Goal: Information Seeking & Learning: Learn about a topic

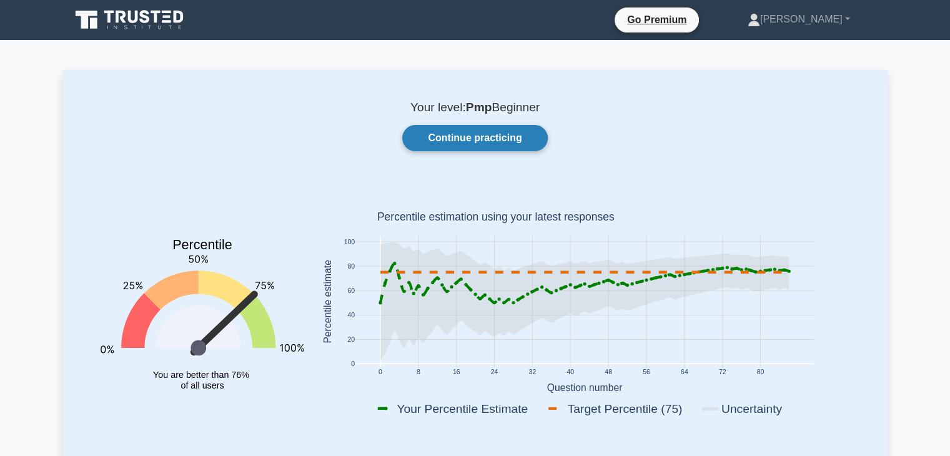
click at [488, 141] on link "Continue practicing" at bounding box center [474, 138] width 145 height 26
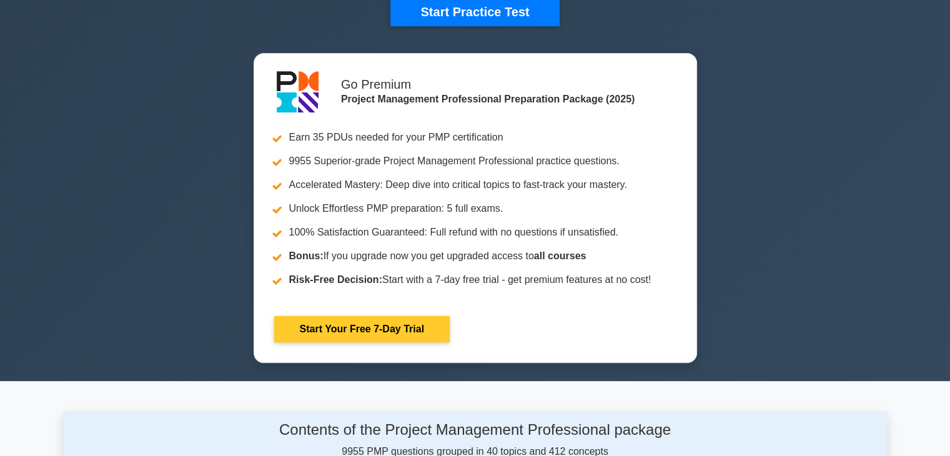
scroll to position [312, 0]
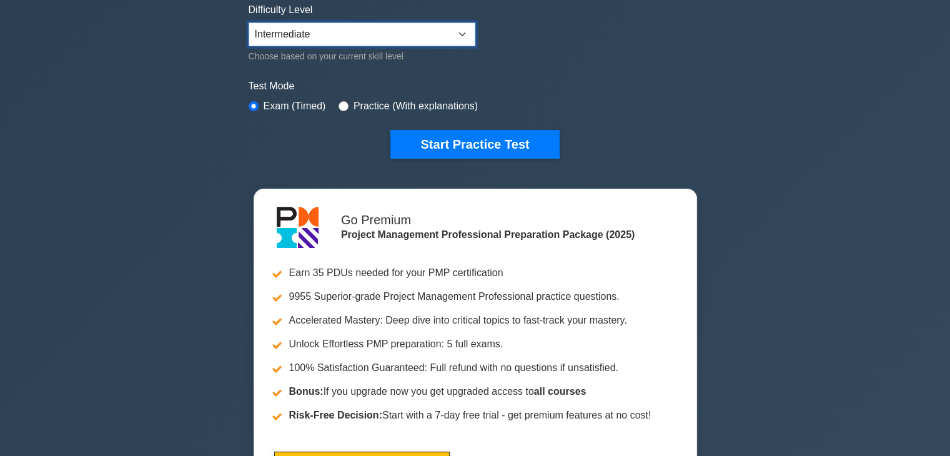
click at [325, 36] on select "Beginner Intermediate Expert" at bounding box center [362, 34] width 227 height 24
select select "expert"
click at [249, 22] on select "Beginner Intermediate Expert" at bounding box center [362, 34] width 227 height 24
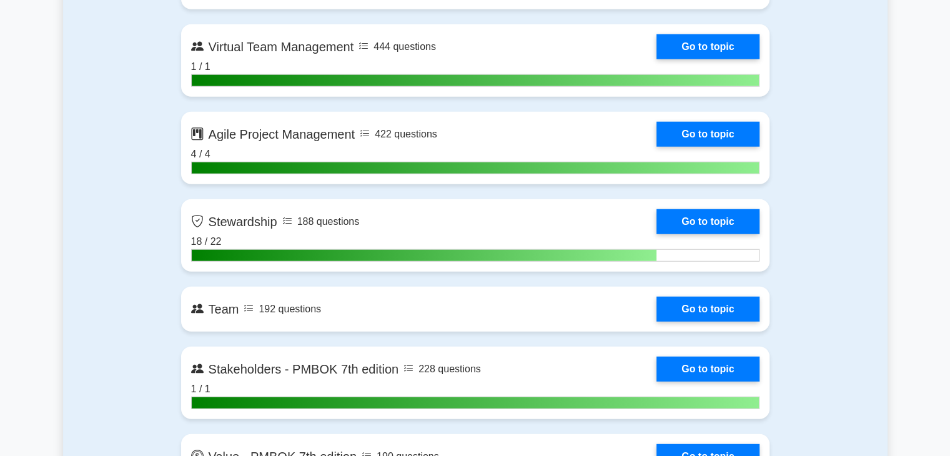
scroll to position [3310, 0]
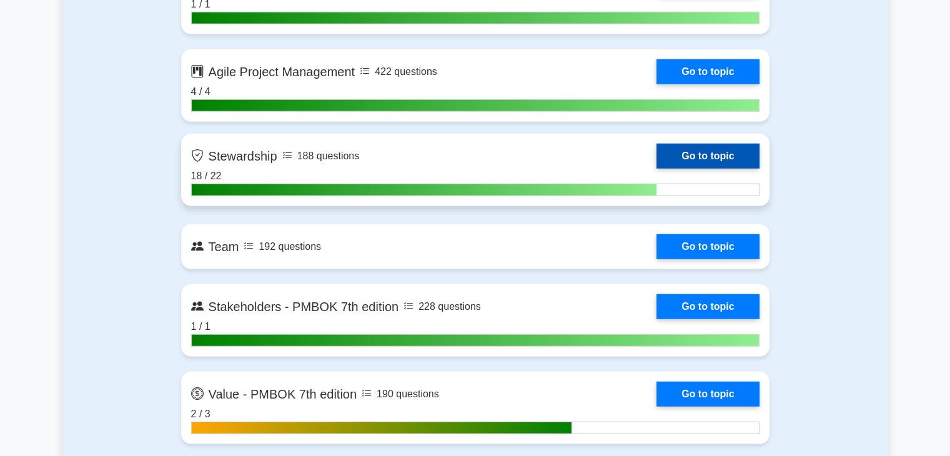
click at [704, 158] on link "Go to topic" at bounding box center [707, 156] width 102 height 25
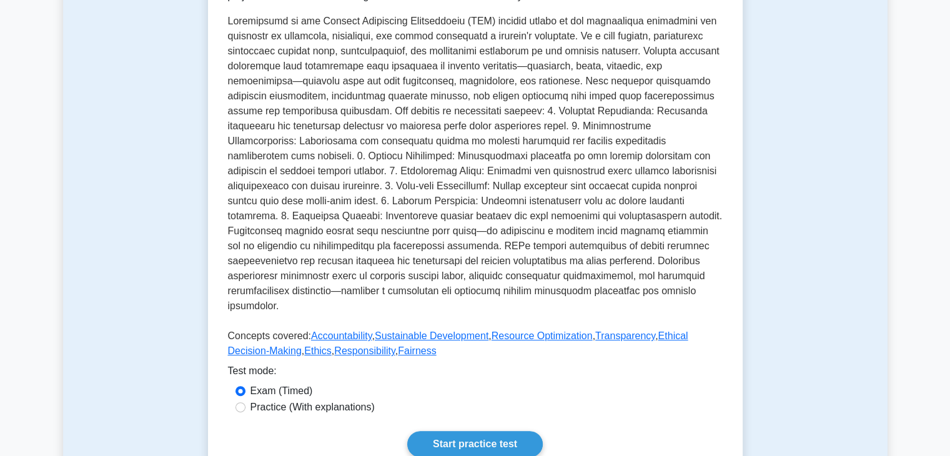
scroll to position [375, 0]
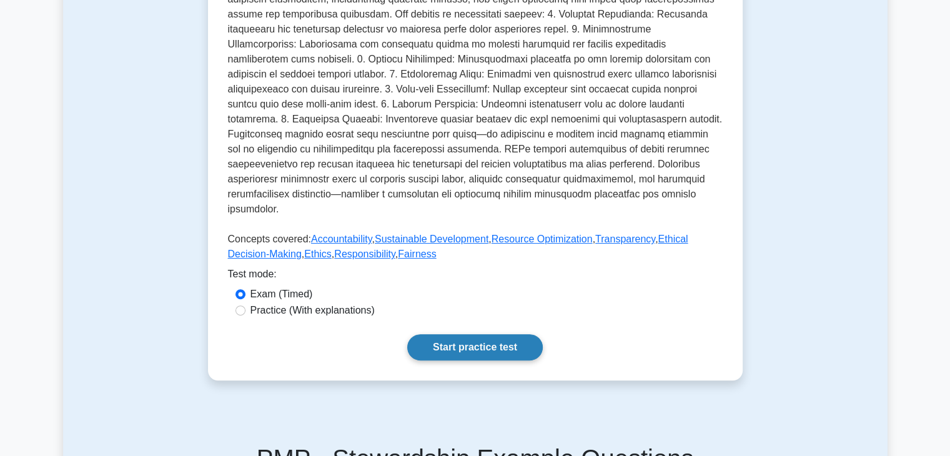
click at [472, 338] on link "Start practice test" at bounding box center [475, 347] width 136 height 26
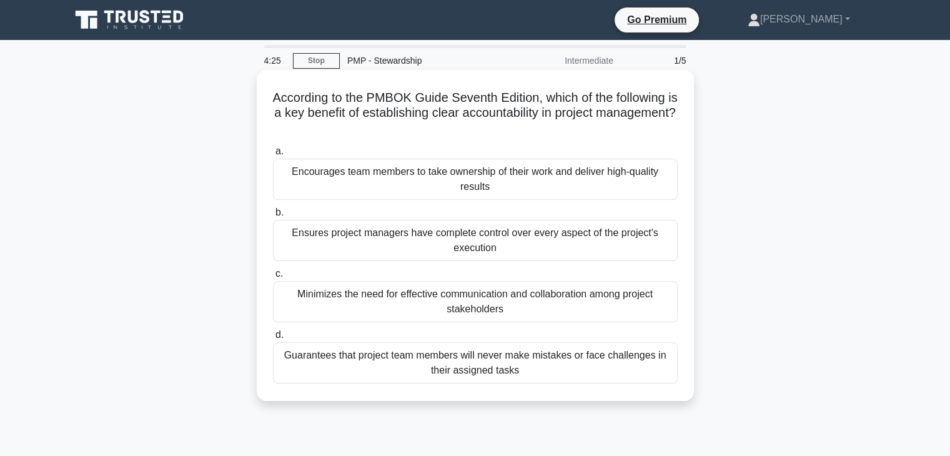
click at [447, 179] on div "Encourages team members to take ownership of their work and deliver high-qualit…" at bounding box center [475, 179] width 405 height 41
click at [273, 156] on input "a. Encourages team members to take ownership of their work and deliver high-qua…" at bounding box center [273, 151] width 0 height 8
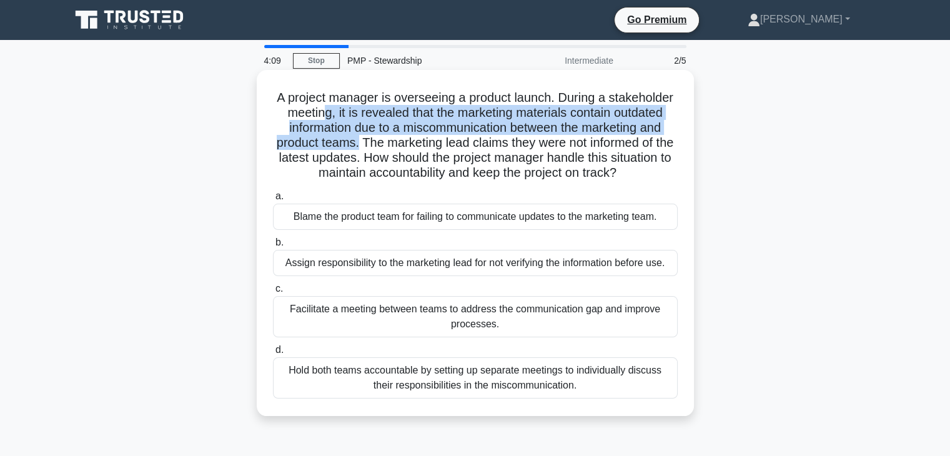
drag, startPoint x: 322, startPoint y: 116, endPoint x: 365, endPoint y: 142, distance: 49.6
click at [365, 142] on h5 "A project manager is overseeing a product launch. During a stakeholder meeting,…" at bounding box center [475, 135] width 407 height 91
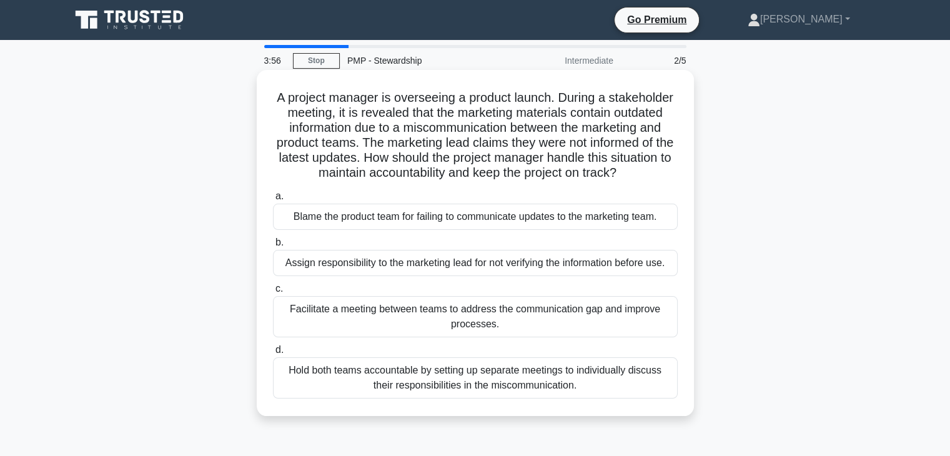
click at [360, 323] on div "Facilitate a meeting between teams to address the communication gap and improve…" at bounding box center [475, 316] width 405 height 41
click at [273, 293] on input "c. Facilitate a meeting between teams to address the communication gap and impr…" at bounding box center [273, 289] width 0 height 8
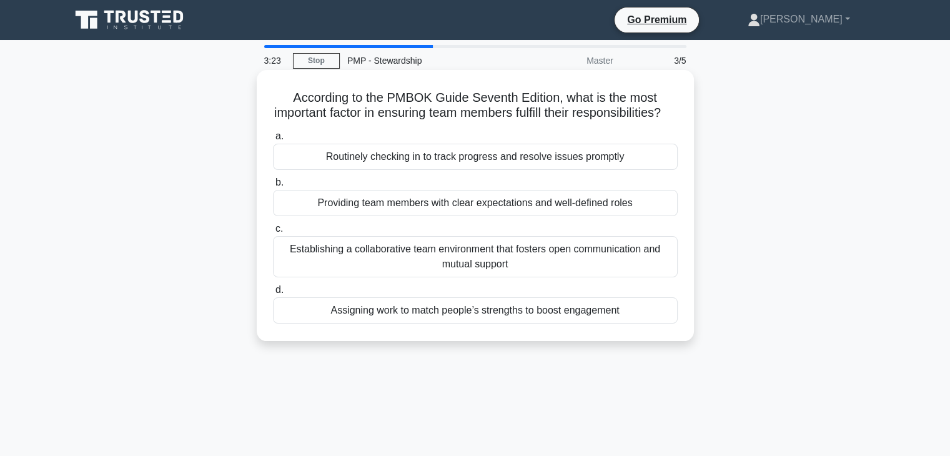
click at [407, 277] on div "Establishing a collaborative team environment that fosters open communication a…" at bounding box center [475, 256] width 405 height 41
click at [273, 233] on input "c. Establishing a collaborative team environment that fosters open communicatio…" at bounding box center [273, 229] width 0 height 8
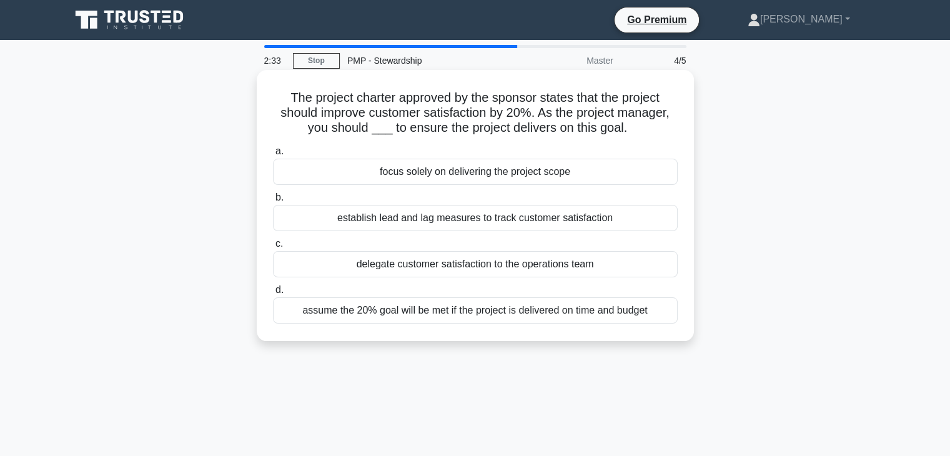
click at [399, 216] on div "establish lead and lag measures to track customer satisfaction" at bounding box center [475, 218] width 405 height 26
click at [273, 202] on input "b. establish lead and lag measures to track customer satisfaction" at bounding box center [273, 198] width 0 height 8
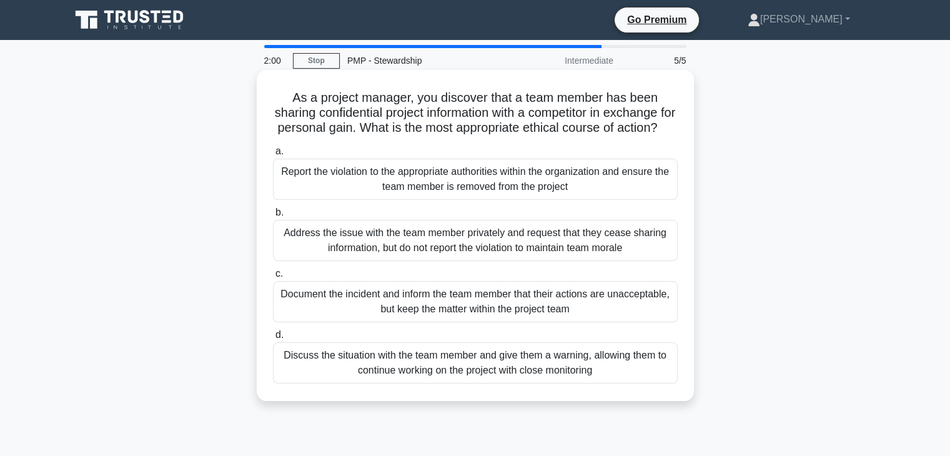
click at [432, 199] on div "Report the violation to the appropriate authorities within the organization and…" at bounding box center [475, 179] width 405 height 41
click at [273, 156] on input "a. Report the violation to the appropriate authorities within the organization …" at bounding box center [273, 151] width 0 height 8
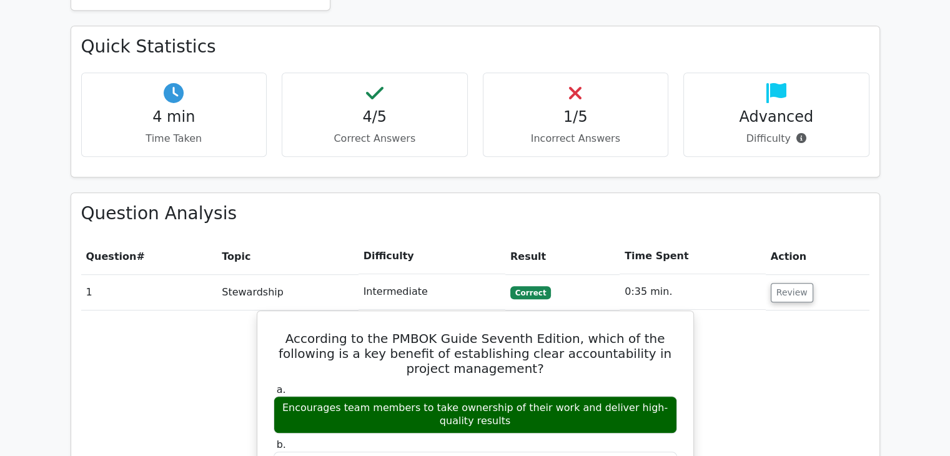
scroll to position [812, 0]
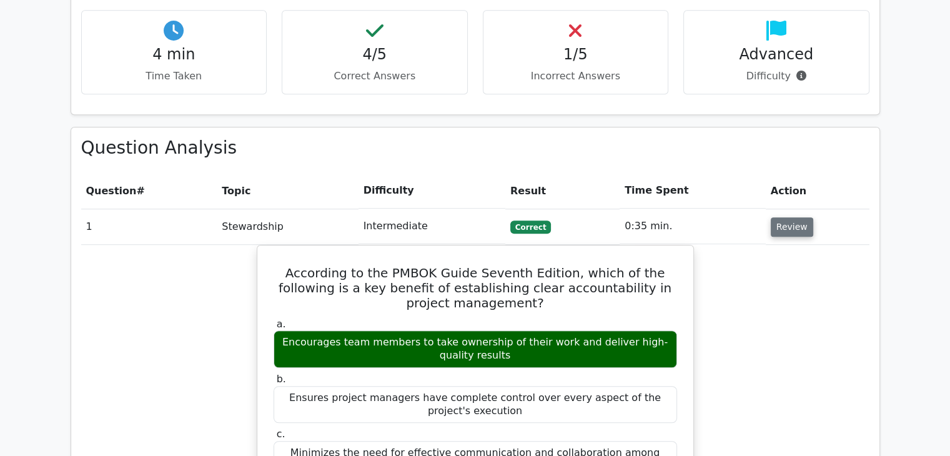
click at [784, 217] on button "Review" at bounding box center [792, 226] width 42 height 19
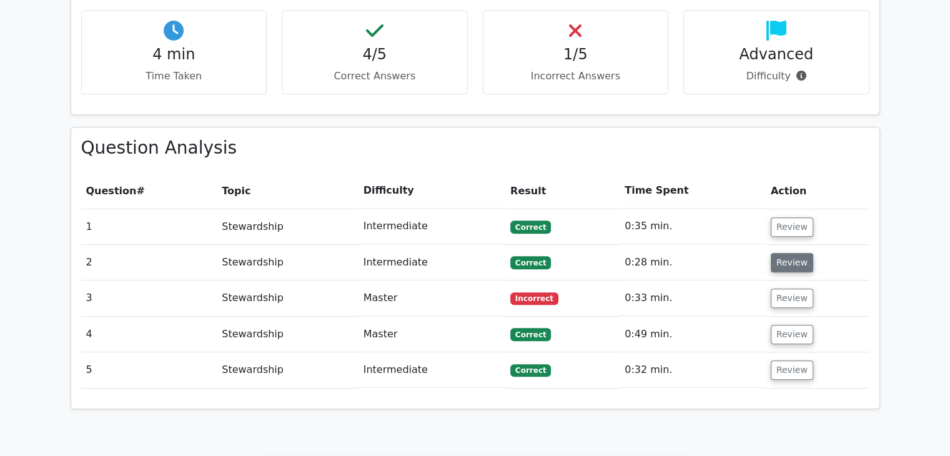
click at [789, 253] on button "Review" at bounding box center [792, 262] width 42 height 19
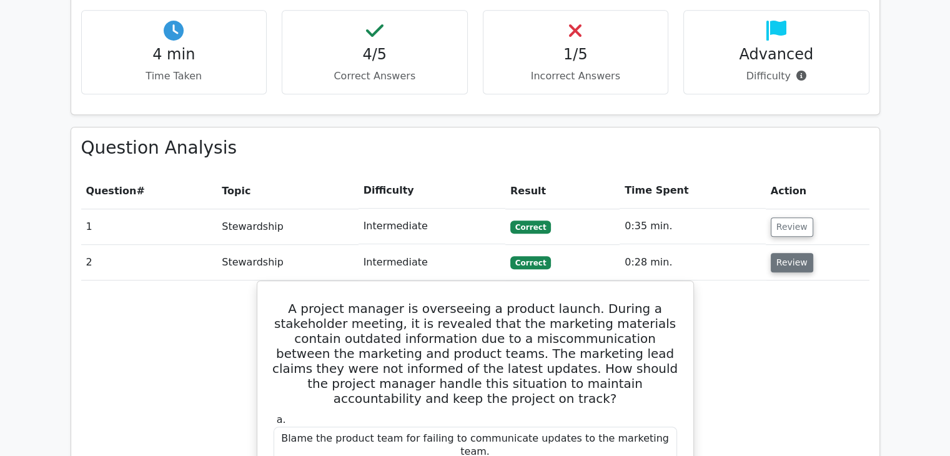
click at [783, 253] on button "Review" at bounding box center [792, 262] width 42 height 19
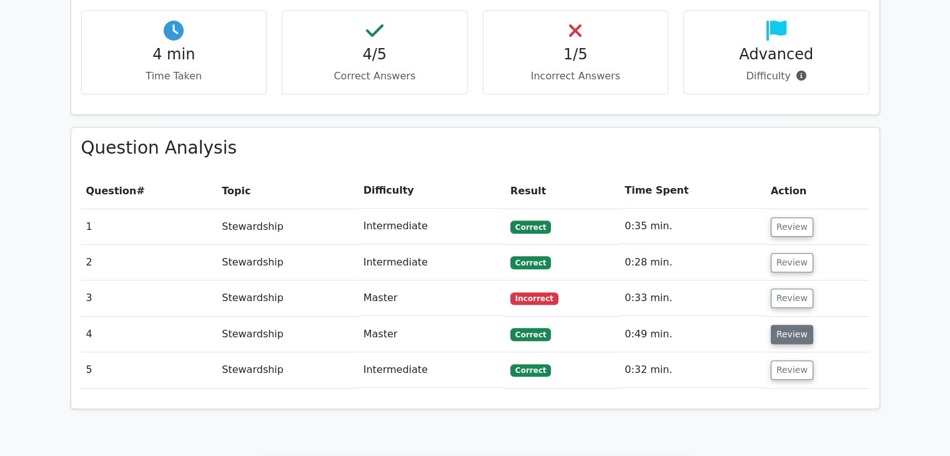
click at [778, 325] on button "Review" at bounding box center [792, 334] width 42 height 19
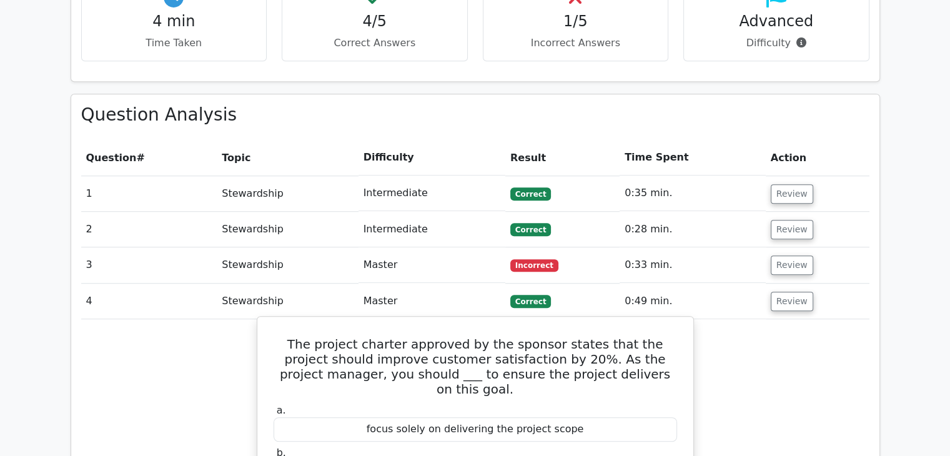
scroll to position [874, 0]
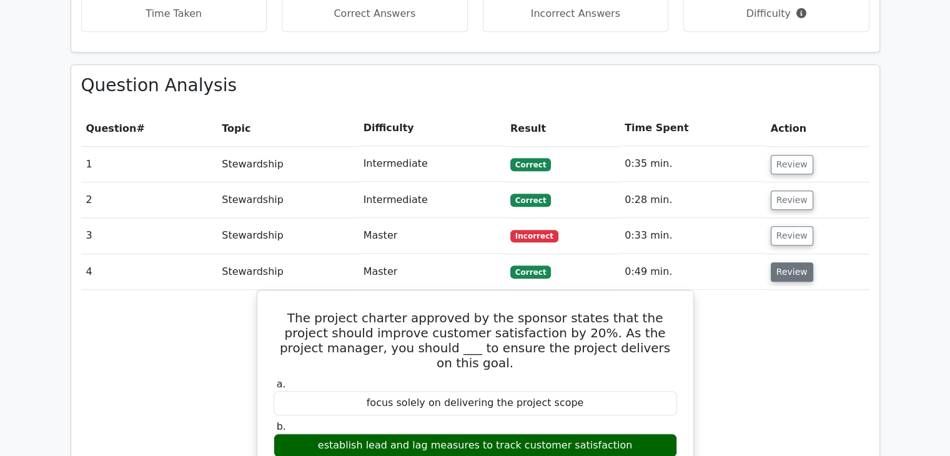
click at [792, 262] on button "Review" at bounding box center [792, 271] width 42 height 19
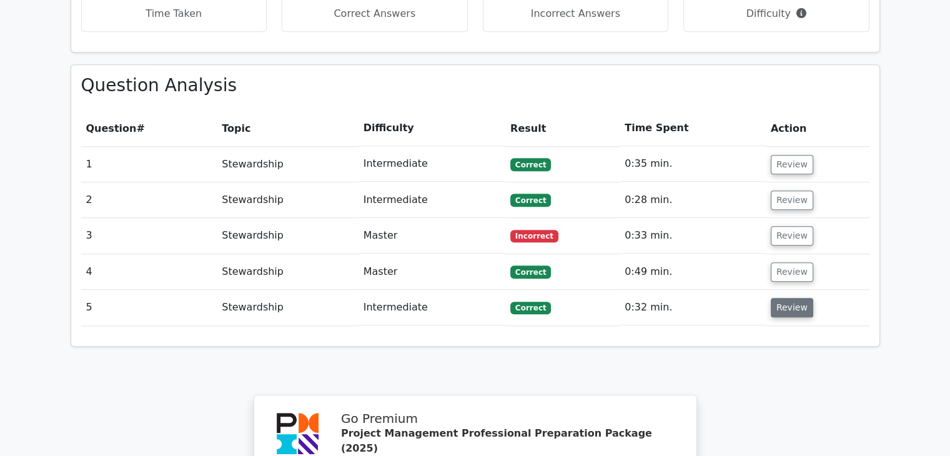
click at [795, 298] on button "Review" at bounding box center [792, 307] width 42 height 19
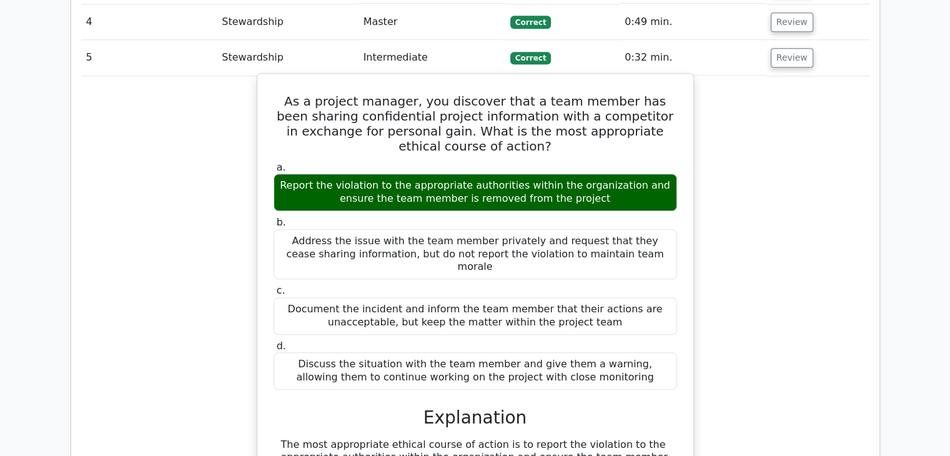
scroll to position [1249, 0]
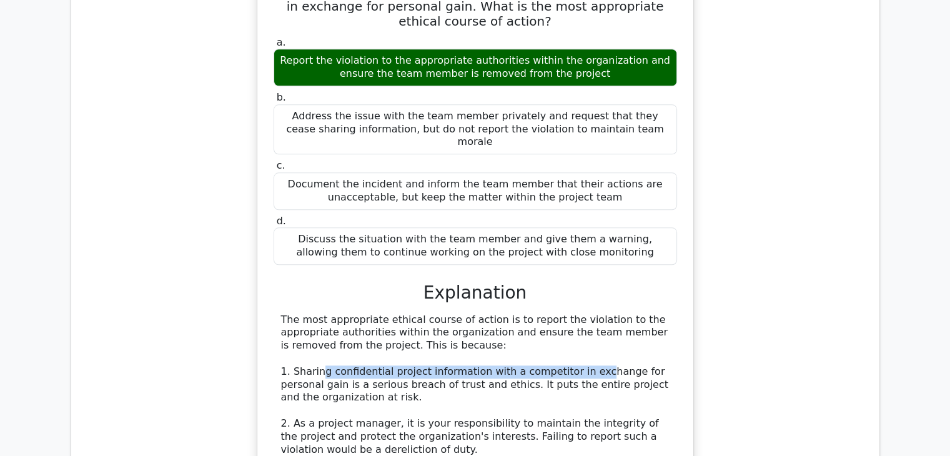
drag, startPoint x: 317, startPoint y: 299, endPoint x: 576, endPoint y: 298, distance: 259.2
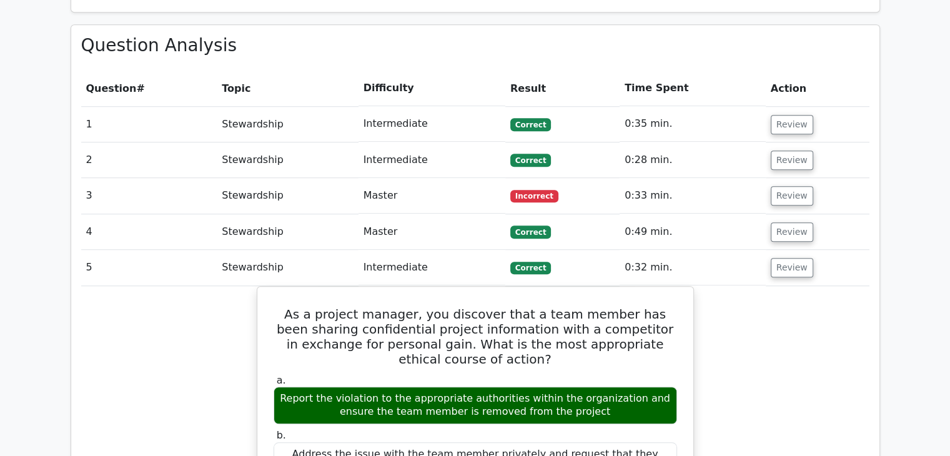
scroll to position [874, 0]
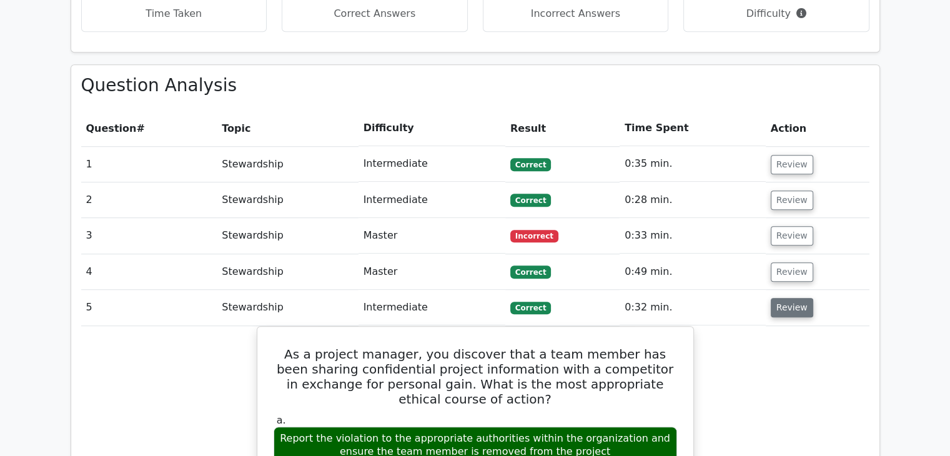
click at [787, 298] on button "Review" at bounding box center [792, 307] width 42 height 19
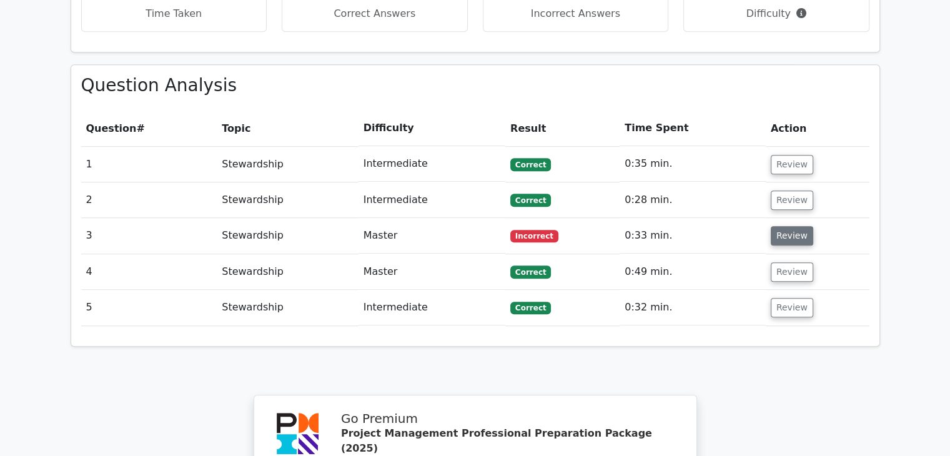
click at [792, 226] on button "Review" at bounding box center [792, 235] width 42 height 19
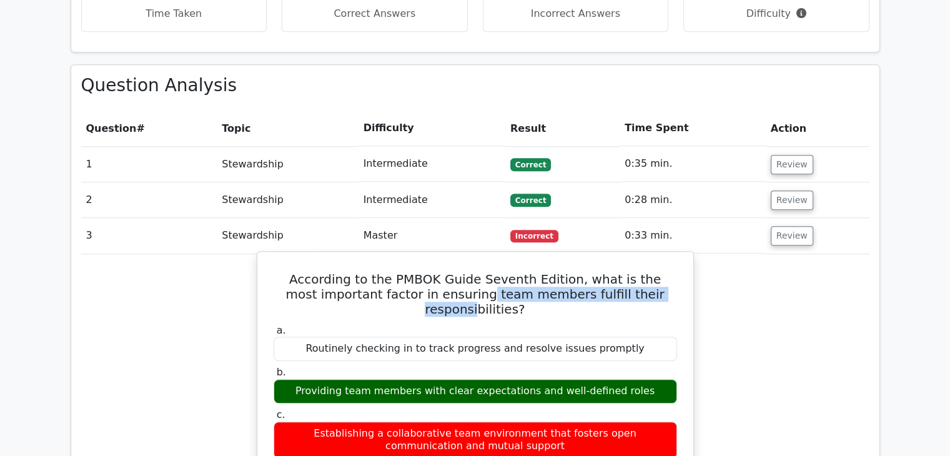
drag, startPoint x: 432, startPoint y: 227, endPoint x: 637, endPoint y: 238, distance: 205.8
click at [637, 272] on h5 "According to the PMBOK Guide Seventh Edition, what is the most important factor…" at bounding box center [475, 294] width 406 height 45
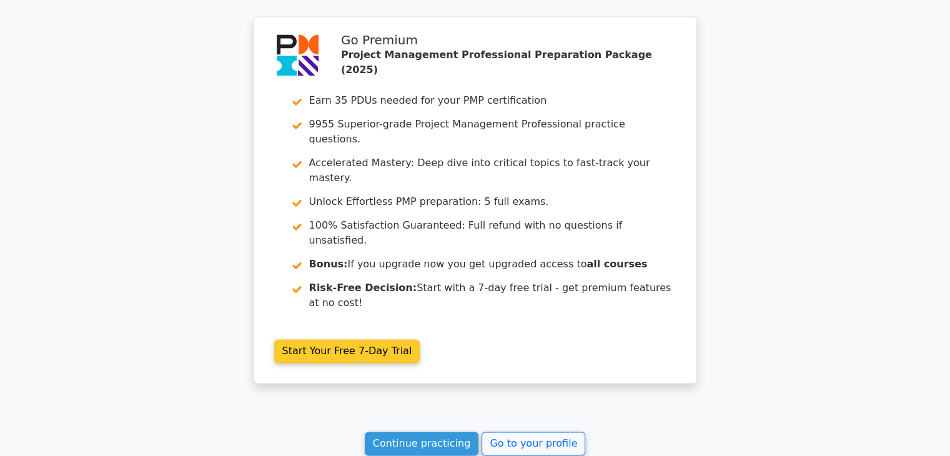
scroll to position [1829, 0]
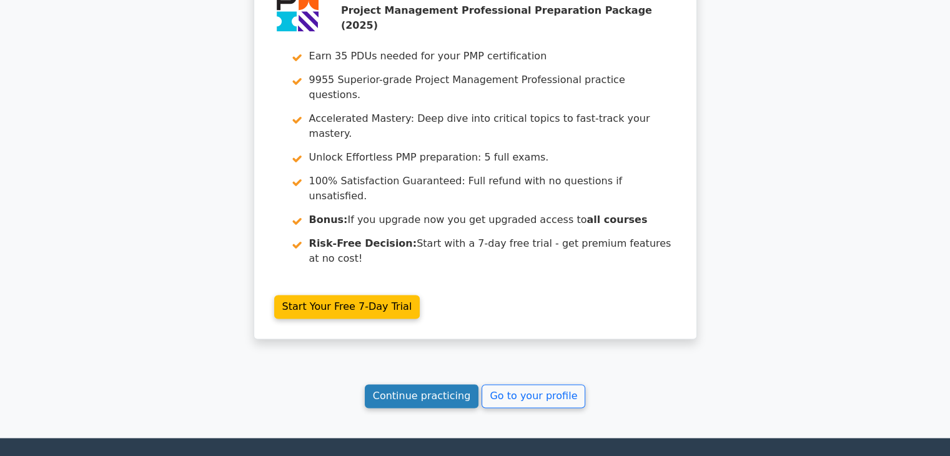
click at [426, 384] on link "Continue practicing" at bounding box center [422, 396] width 114 height 24
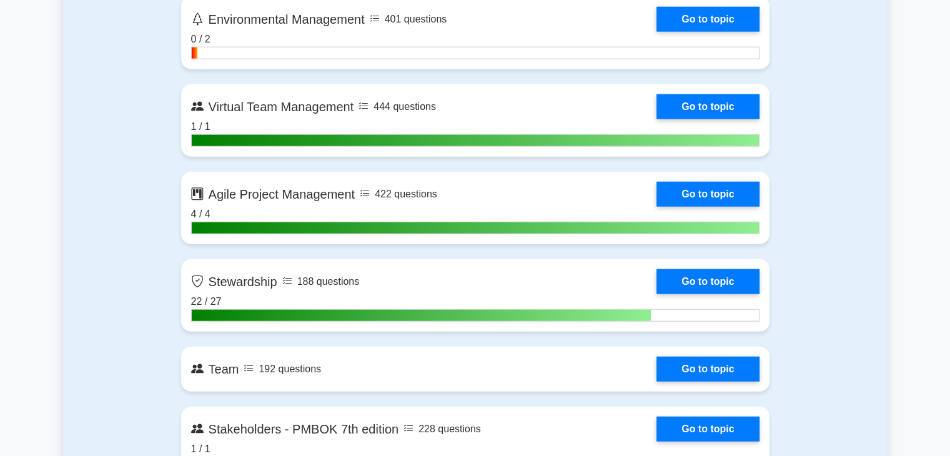
scroll to position [3248, 0]
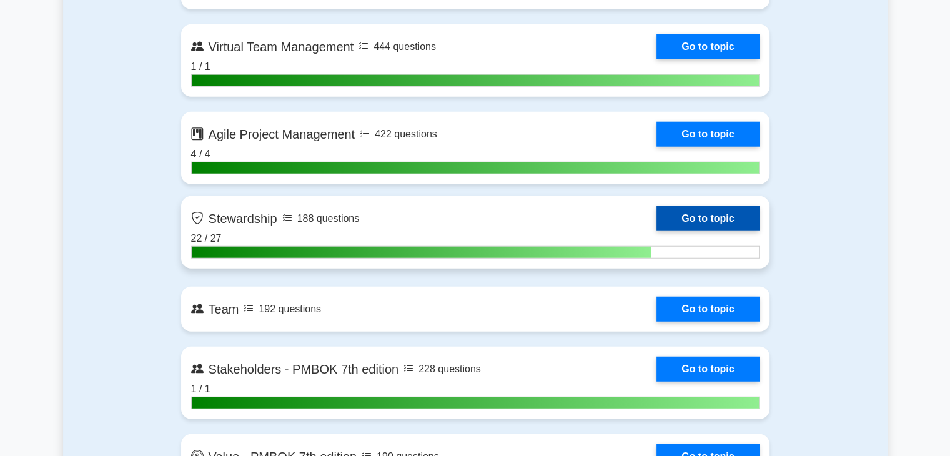
click at [685, 219] on link "Go to topic" at bounding box center [707, 218] width 102 height 25
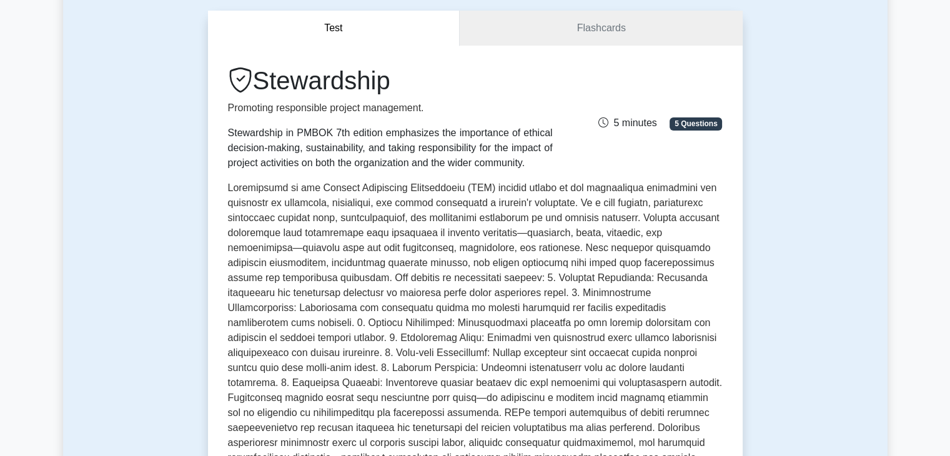
scroll to position [187, 0]
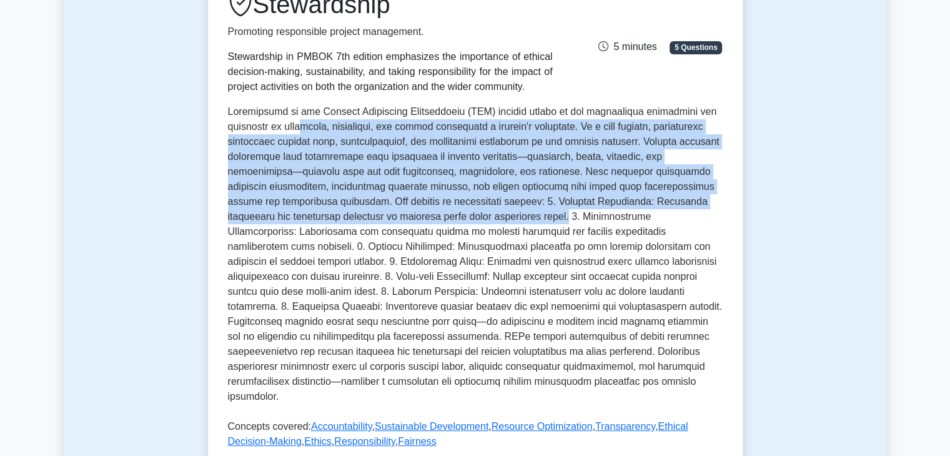
drag, startPoint x: 300, startPoint y: 128, endPoint x: 459, endPoint y: 219, distance: 183.0
click at [459, 219] on p at bounding box center [475, 256] width 495 height 305
click at [412, 222] on p at bounding box center [475, 256] width 495 height 305
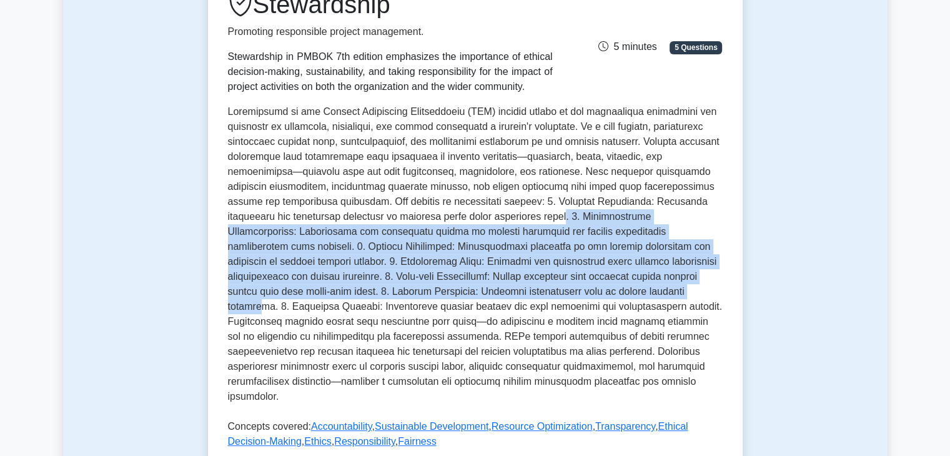
drag, startPoint x: 455, startPoint y: 219, endPoint x: 522, endPoint y: 288, distance: 96.7
click at [522, 288] on p at bounding box center [475, 256] width 495 height 305
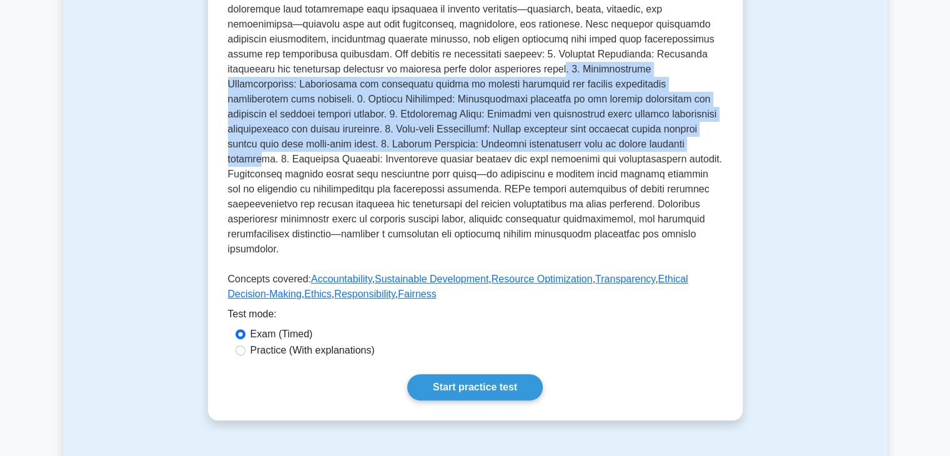
scroll to position [437, 0]
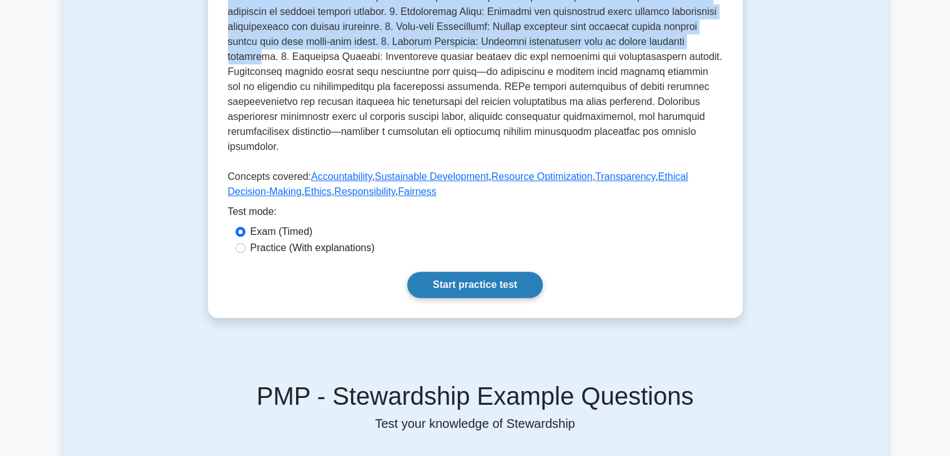
click at [468, 273] on link "Start practice test" at bounding box center [475, 285] width 136 height 26
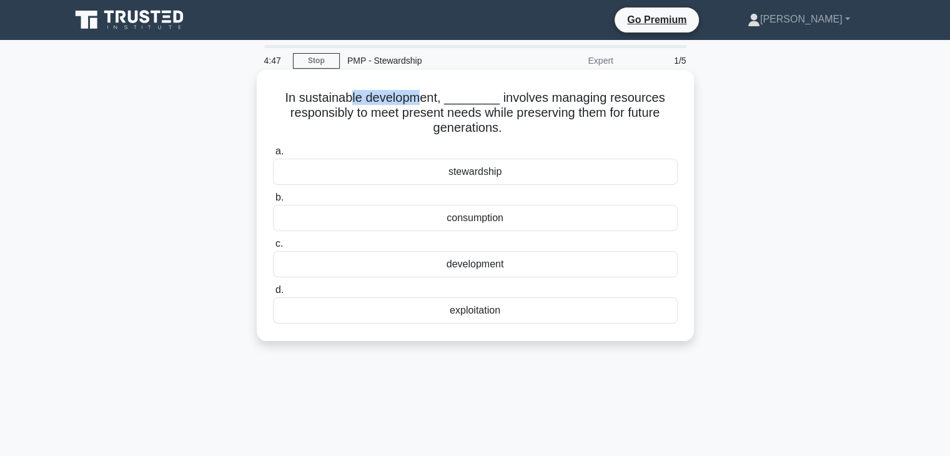
drag, startPoint x: 357, startPoint y: 101, endPoint x: 425, endPoint y: 101, distance: 68.1
click at [425, 101] on h5 "In sustainable development, ________ involves managing resources responsibly to…" at bounding box center [475, 113] width 407 height 46
click at [461, 169] on div "stewardship" at bounding box center [475, 172] width 405 height 26
click at [273, 156] on input "a. stewardship" at bounding box center [273, 151] width 0 height 8
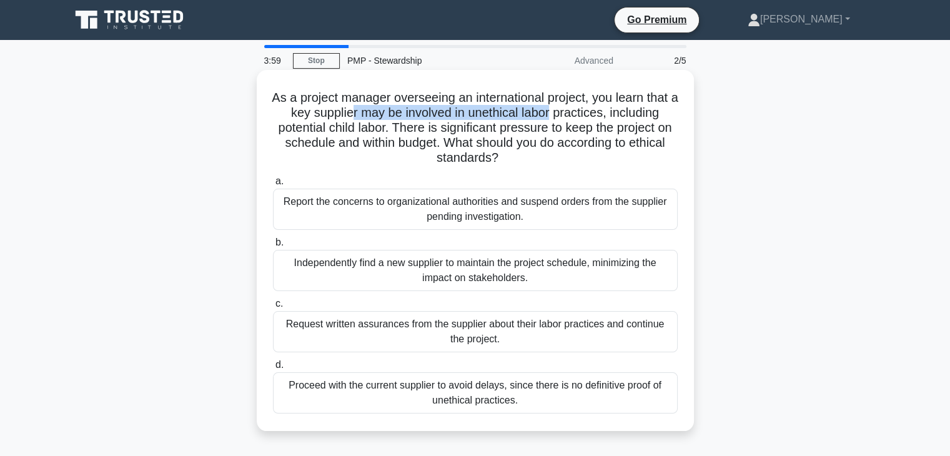
drag, startPoint x: 392, startPoint y: 114, endPoint x: 596, endPoint y: 117, distance: 204.3
click at [596, 117] on h5 "As a project manager overseeing an international project, you learn that a key …" at bounding box center [475, 128] width 407 height 76
click at [365, 220] on div "Report the concerns to organizational authorities and suspend orders from the s…" at bounding box center [475, 209] width 405 height 41
click at [273, 185] on input "a. Report the concerns to organizational authorities and suspend orders from th…" at bounding box center [273, 181] width 0 height 8
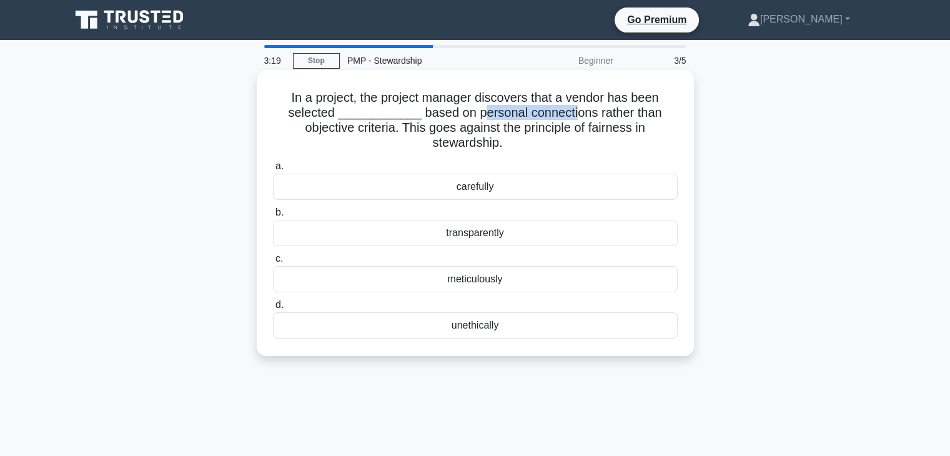
drag, startPoint x: 471, startPoint y: 113, endPoint x: 567, endPoint y: 115, distance: 96.2
click at [567, 115] on h5 "In a project, the project manager discovers that a vendor has been selected ___…" at bounding box center [475, 120] width 407 height 61
click at [485, 327] on div "unethically" at bounding box center [475, 325] width 405 height 26
click at [273, 309] on input "d. unethically" at bounding box center [273, 305] width 0 height 8
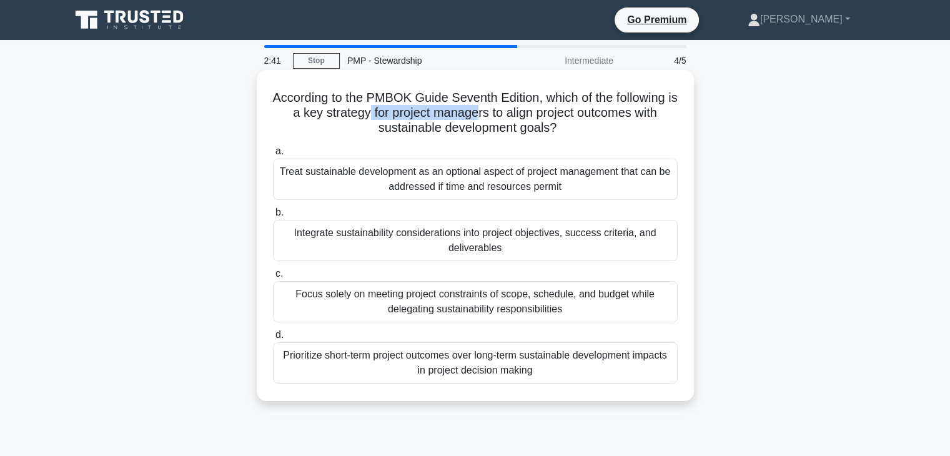
drag, startPoint x: 371, startPoint y: 116, endPoint x: 480, endPoint y: 119, distance: 108.7
click at [480, 119] on h5 "According to the PMBOK Guide Seventh Edition, which of the following is a key s…" at bounding box center [475, 113] width 407 height 46
click at [388, 240] on div "Integrate sustainability considerations into project objectives, success criter…" at bounding box center [475, 240] width 405 height 41
click at [273, 217] on input "b. Integrate sustainability considerations into project objectives, success cri…" at bounding box center [273, 213] width 0 height 8
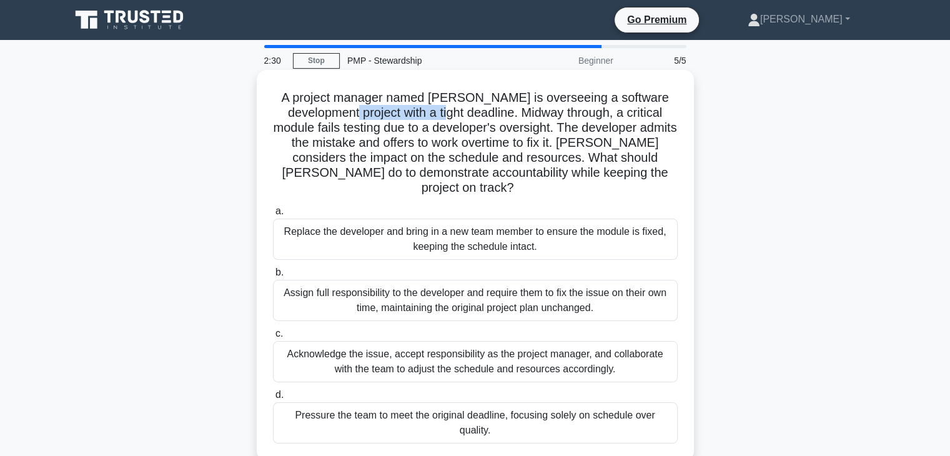
drag, startPoint x: 322, startPoint y: 115, endPoint x: 422, endPoint y: 115, distance: 99.9
click at [422, 115] on h5 "A project manager named Sarah is overseeing a software development project with…" at bounding box center [475, 143] width 407 height 106
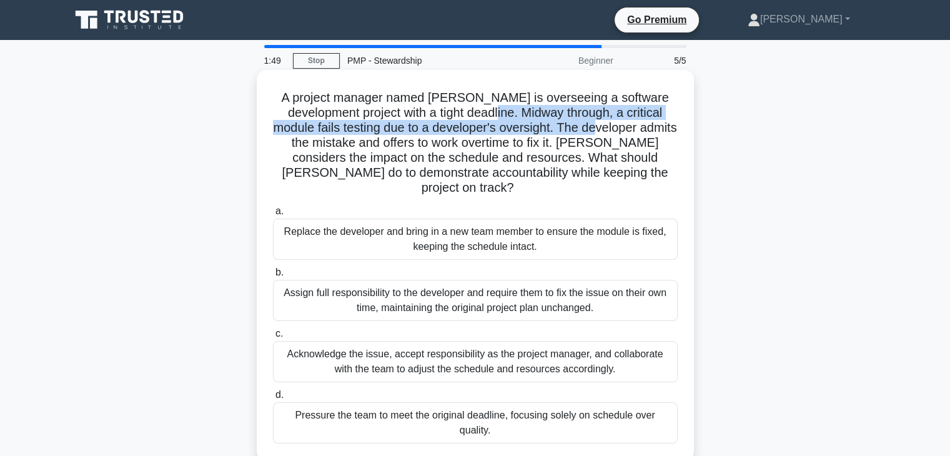
drag, startPoint x: 467, startPoint y: 117, endPoint x: 598, endPoint y: 122, distance: 131.9
click at [598, 122] on h5 "A project manager named Sarah is overseeing a software development project with…" at bounding box center [475, 143] width 407 height 106
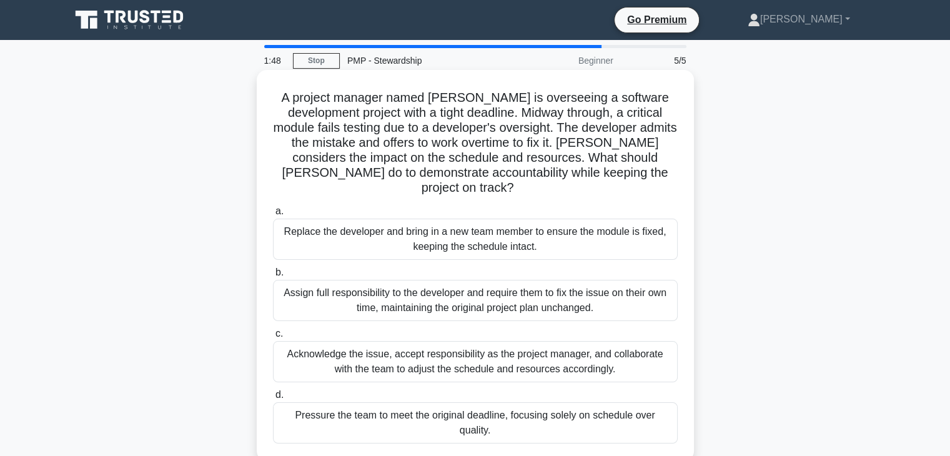
click at [463, 353] on div "Acknowledge the issue, accept responsibility as the project manager, and collab…" at bounding box center [475, 361] width 405 height 41
click at [273, 338] on input "c. Acknowledge the issue, accept responsibility as the project manager, and col…" at bounding box center [273, 334] width 0 height 8
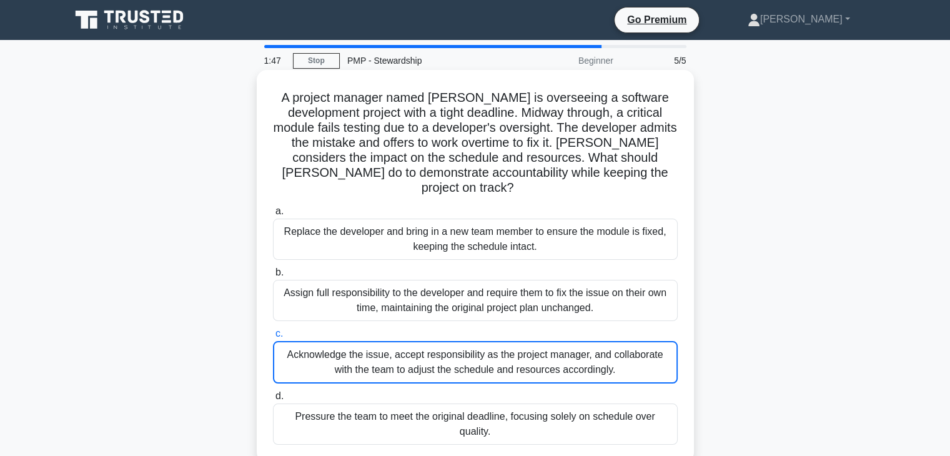
click at [463, 353] on div "Acknowledge the issue, accept responsibility as the project manager, and collab…" at bounding box center [475, 362] width 405 height 42
click at [273, 338] on input "c. Acknowledge the issue, accept responsibility as the project manager, and col…" at bounding box center [273, 334] width 0 height 8
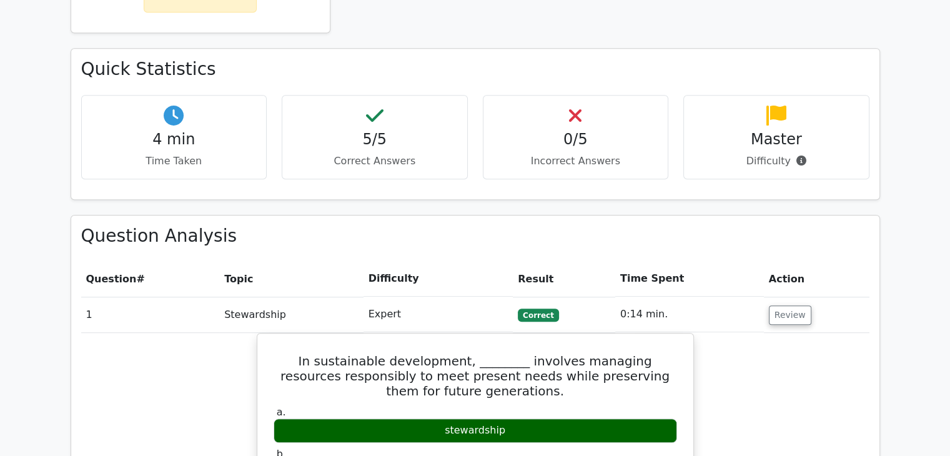
scroll to position [749, 0]
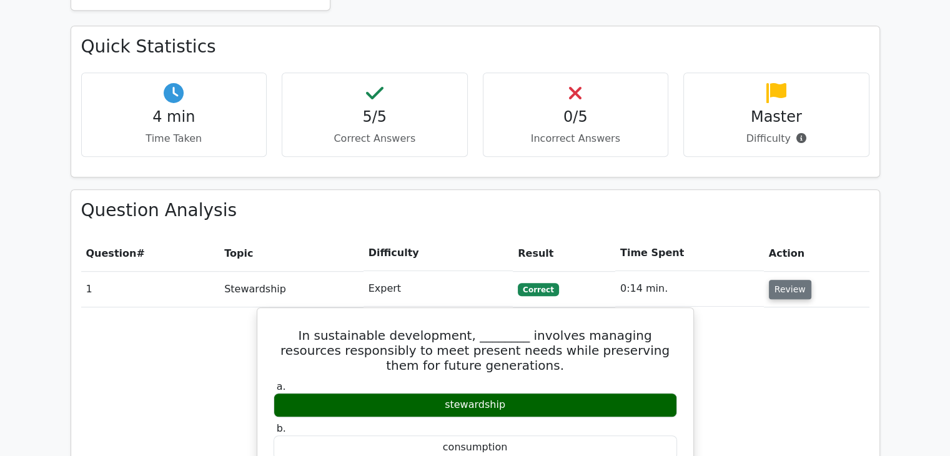
click at [775, 280] on button "Review" at bounding box center [790, 289] width 42 height 19
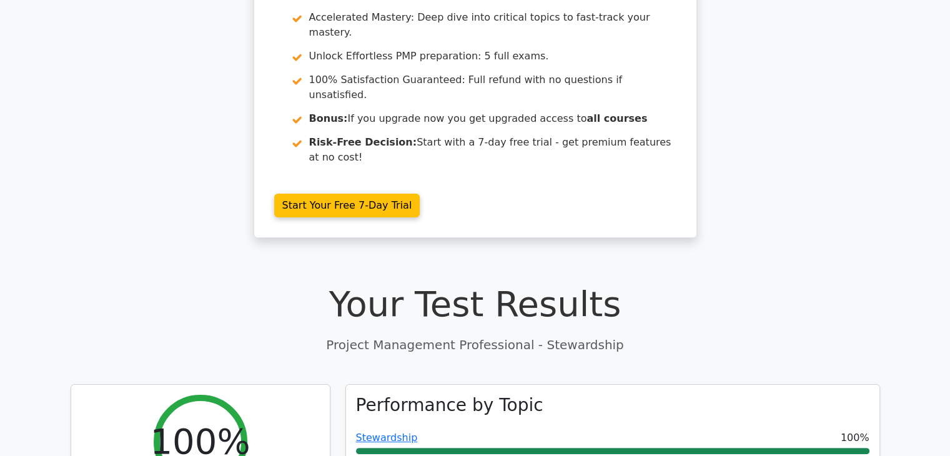
scroll to position [0, 0]
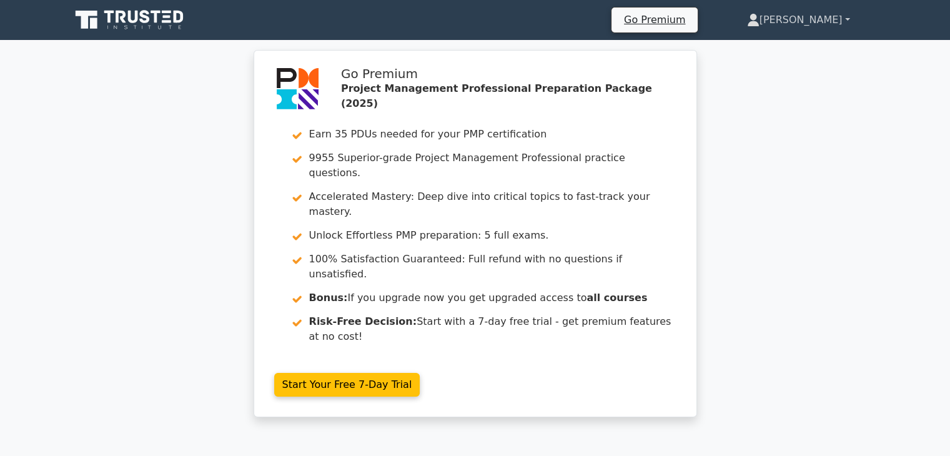
click at [822, 21] on link "[PERSON_NAME]" at bounding box center [798, 19] width 163 height 25
click at [808, 47] on link "Profile" at bounding box center [767, 49] width 99 height 20
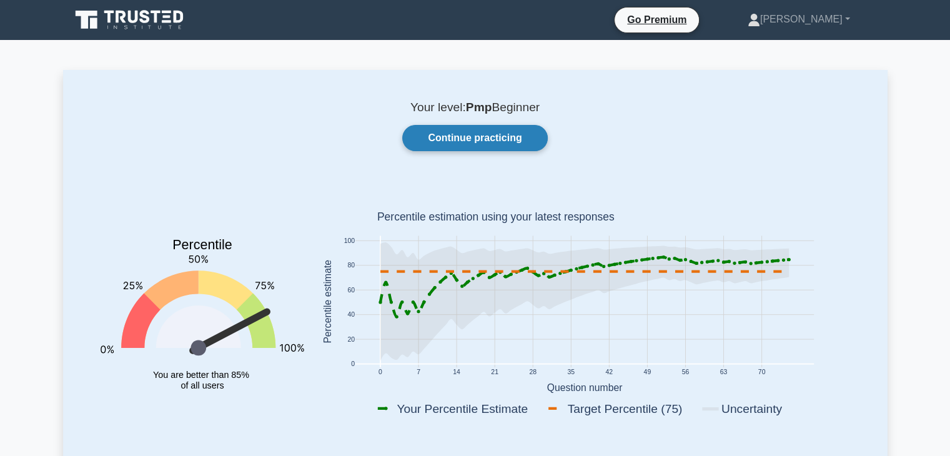
click at [475, 141] on link "Continue practicing" at bounding box center [474, 138] width 145 height 26
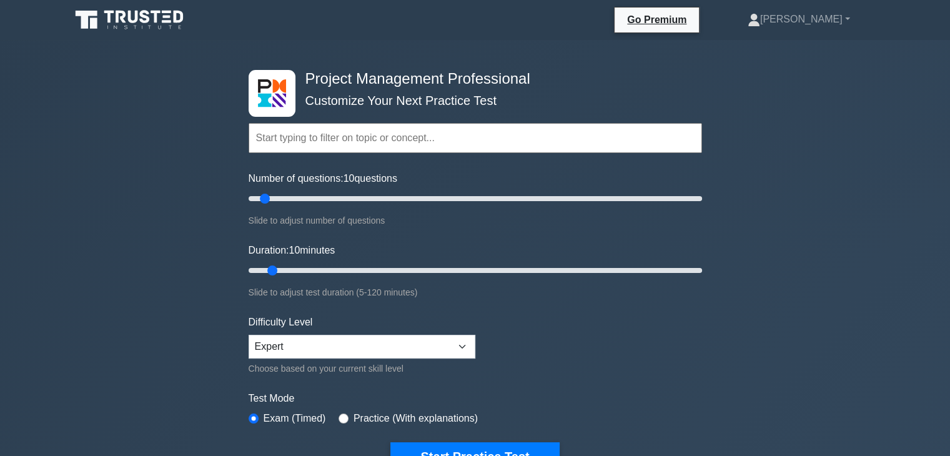
click at [367, 144] on input "text" at bounding box center [475, 138] width 453 height 30
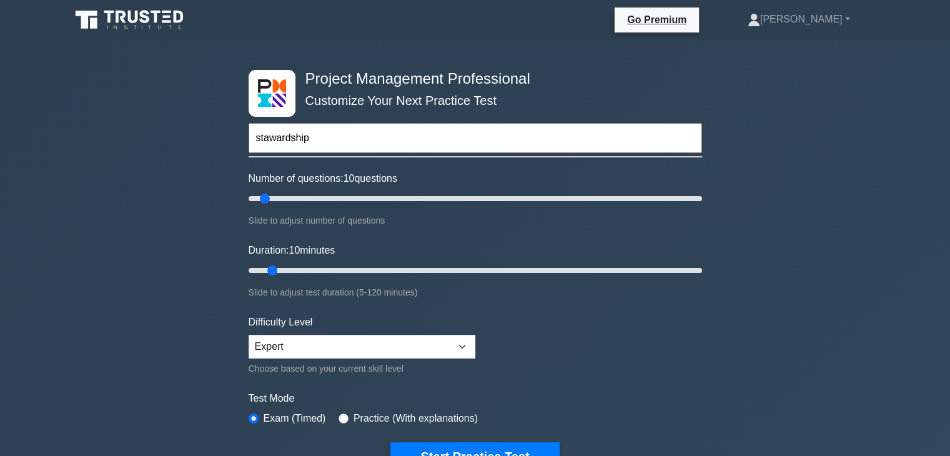
type input "stawardship"
click at [390, 442] on button "Start Practice Test" at bounding box center [474, 456] width 169 height 29
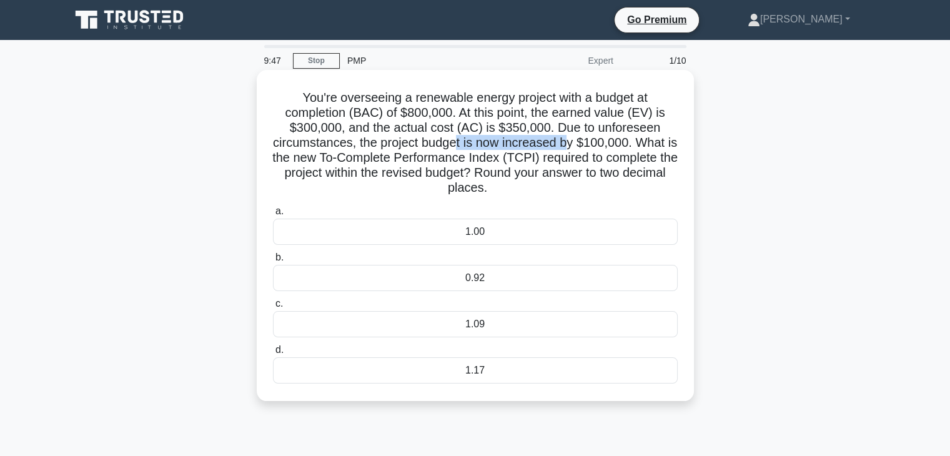
drag, startPoint x: 467, startPoint y: 144, endPoint x: 573, endPoint y: 146, distance: 106.2
click at [573, 146] on h5 "You're overseeing a renewable energy project with a budget at completion (BAC) …" at bounding box center [475, 143] width 407 height 106
drag, startPoint x: 402, startPoint y: 117, endPoint x: 442, endPoint y: 117, distance: 40.0
click at [442, 117] on h5 "You're overseeing a renewable energy project with a budget at completion (BAC) …" at bounding box center [475, 143] width 407 height 106
